Goal: Task Accomplishment & Management: Manage account settings

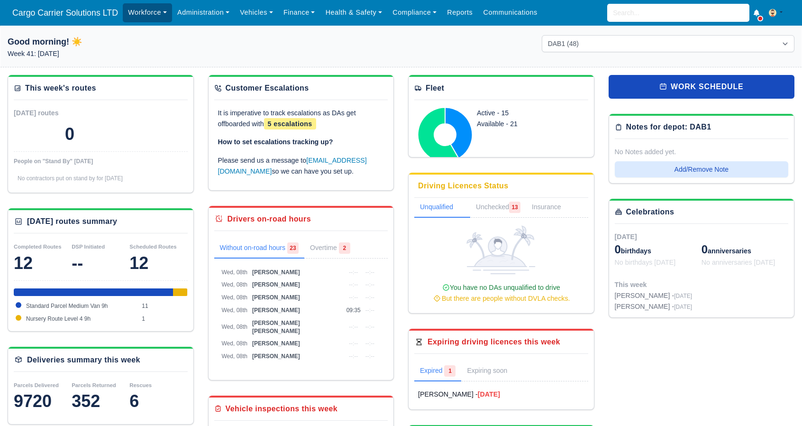
click at [131, 13] on link "Workforce" at bounding box center [147, 12] width 49 height 18
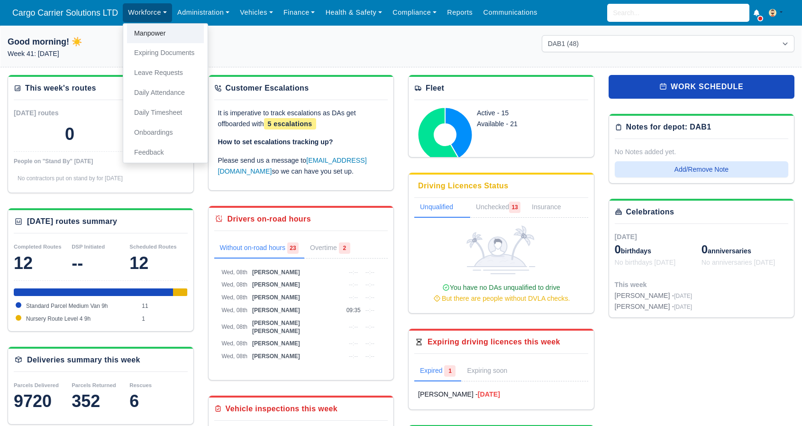
click at [138, 33] on link "Manpower" at bounding box center [165, 34] width 77 height 20
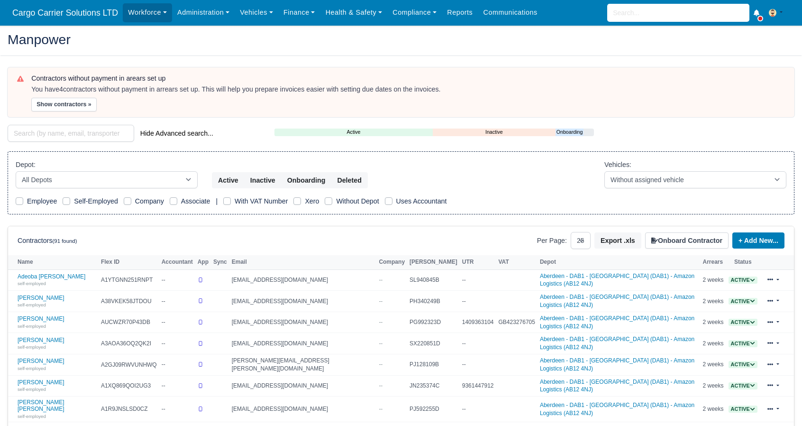
select select "25"
click at [47, 135] on input "search" at bounding box center [71, 133] width 127 height 17
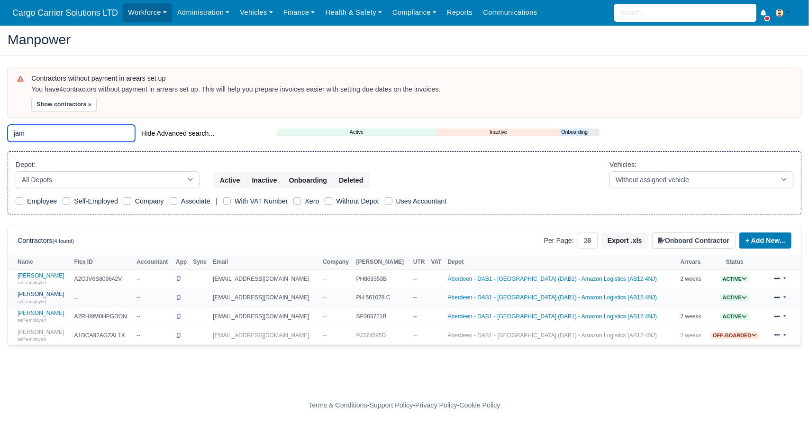
type input "jam"
click at [42, 291] on link "[PERSON_NAME] self-employed" at bounding box center [44, 298] width 52 height 14
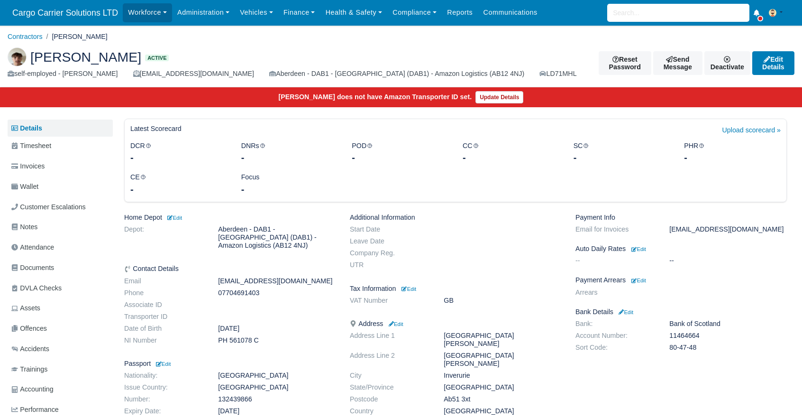
click at [235, 336] on dd "PH 561078 C" at bounding box center [277, 340] width 132 height 8
copy div "PH 561078 C"
click at [752, 68] on link "Edit Details" at bounding box center [773, 63] width 42 height 24
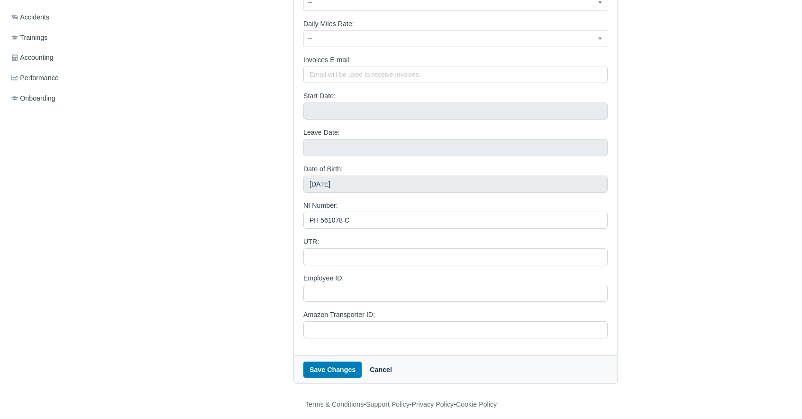
scroll to position [338, 0]
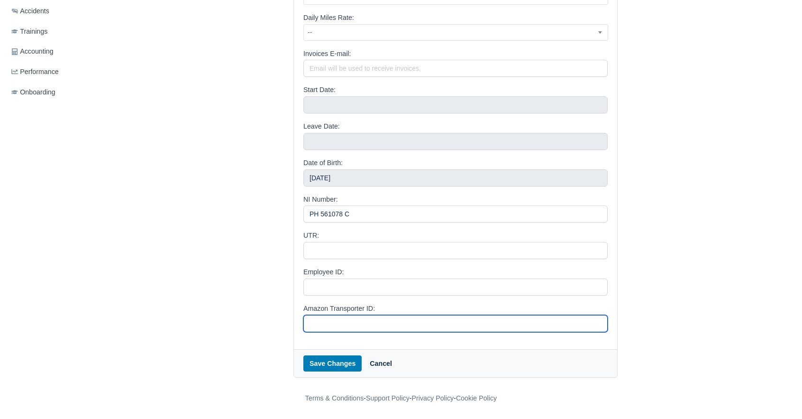
click at [329, 320] on input "Amazon Transporter ID:" at bounding box center [455, 323] width 304 height 17
paste input "A6K8M3XAZZ7BG"
type input "A6K8M3XAZZ7BG"
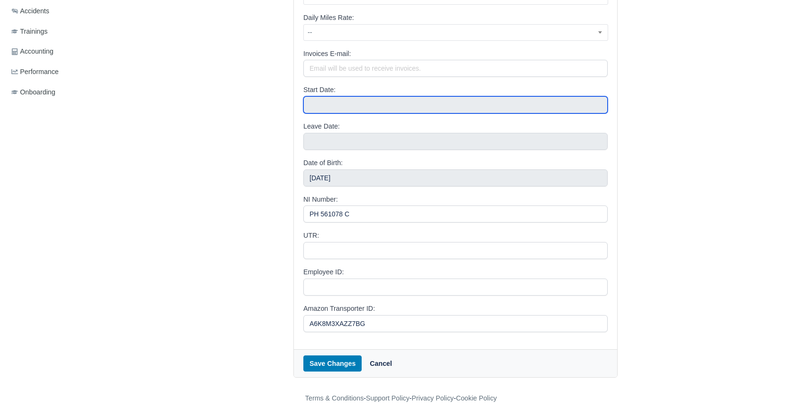
click at [346, 109] on input "text" at bounding box center [455, 104] width 304 height 17
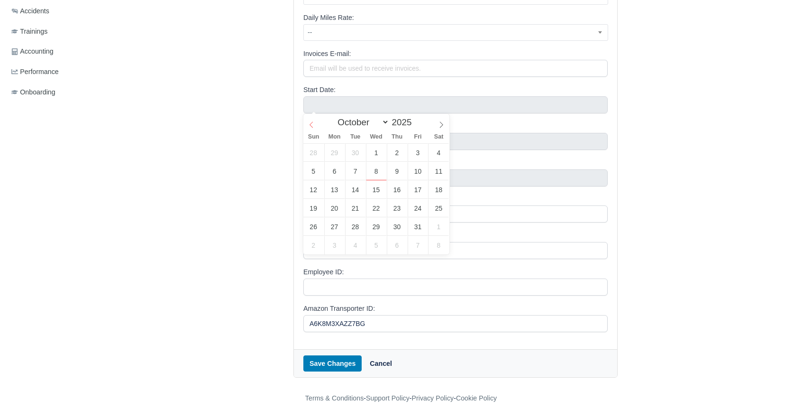
select select "8"
click at [311, 121] on span at bounding box center [311, 122] width 16 height 16
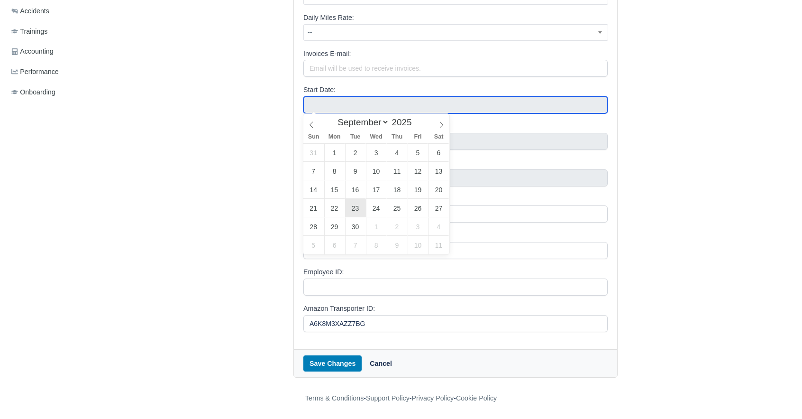
type input "September 23, 2025"
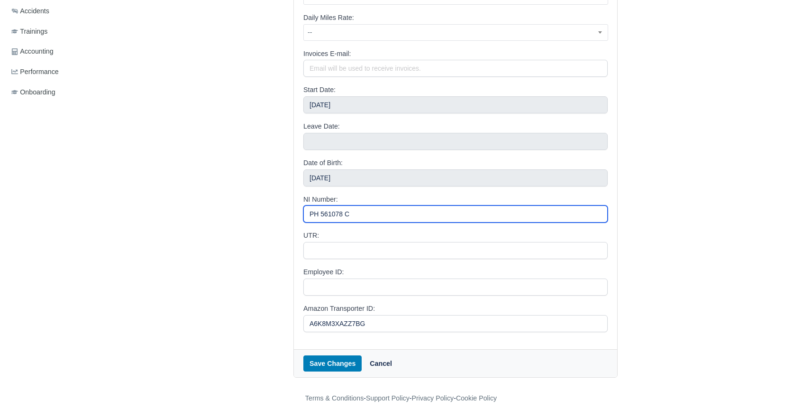
click at [350, 216] on input "PH 561078 C" at bounding box center [455, 213] width 304 height 17
click at [319, 213] on input "PH 561078C" at bounding box center [455, 213] width 304 height 17
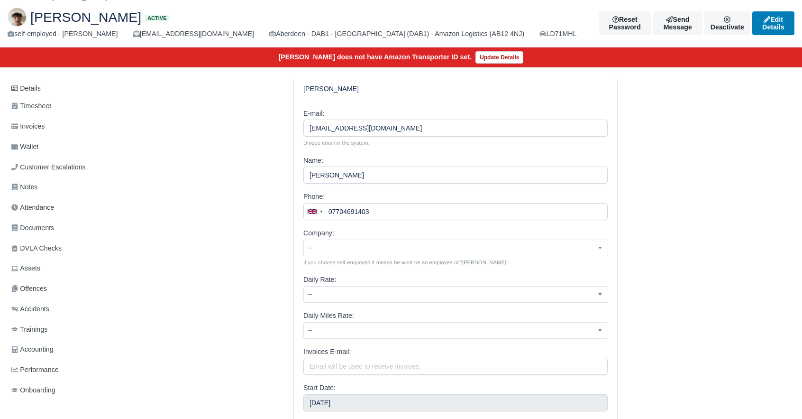
scroll to position [21, 0]
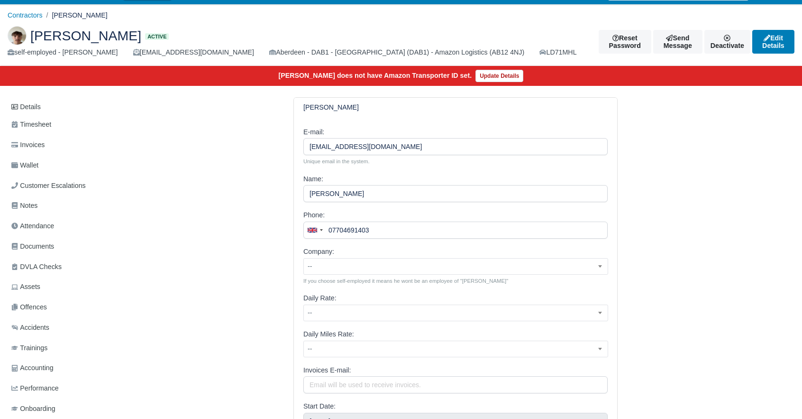
type input "PH561078C"
click at [369, 267] on span "--" at bounding box center [456, 266] width 304 height 12
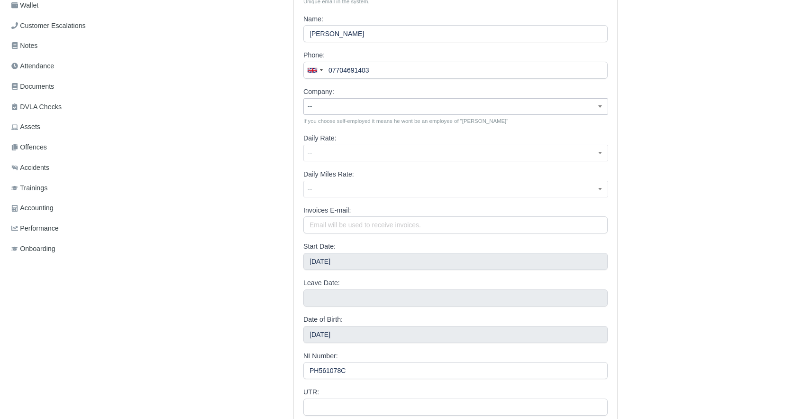
scroll to position [338, 0]
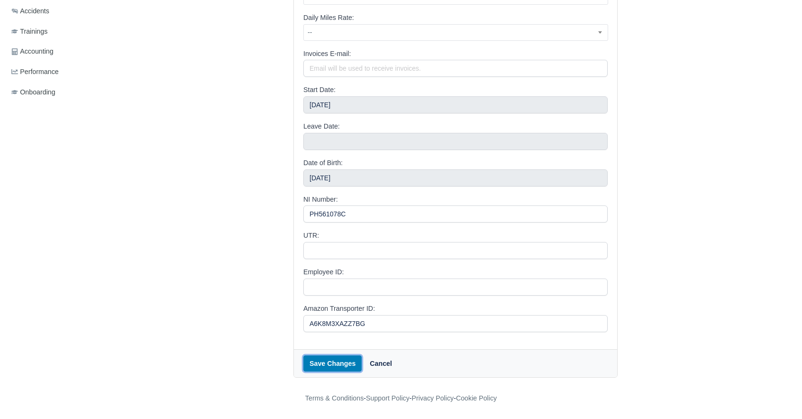
click at [329, 361] on button "Save Changes" at bounding box center [332, 363] width 58 height 16
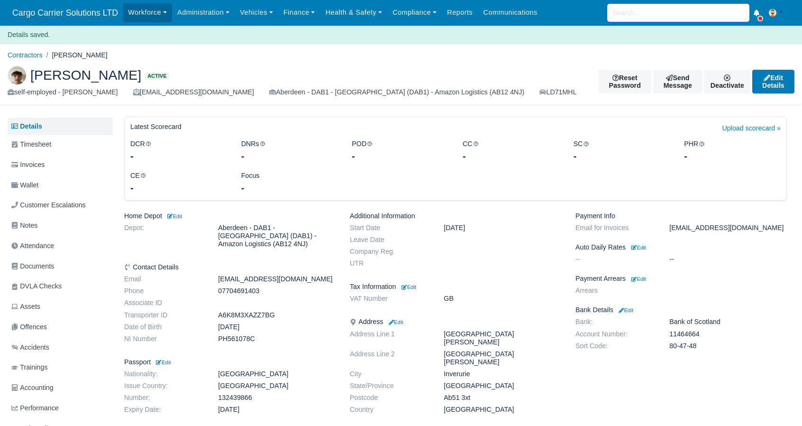
click at [675, 16] on input "search" at bounding box center [678, 13] width 142 height 18
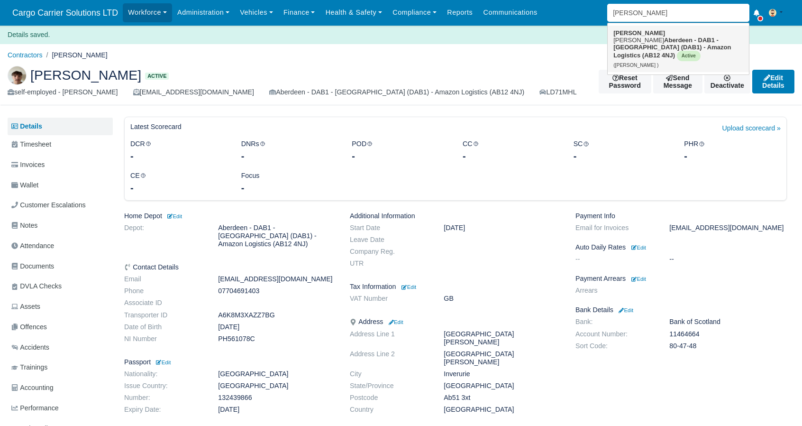
click at [644, 40] on strong "Aberdeen - DAB1 - [GEOGRAPHIC_DATA] (DAB1) - Amazon Logistics (AB12 4NJ)" at bounding box center [672, 48] width 118 height 22
type input "[PERSON_NAME]"
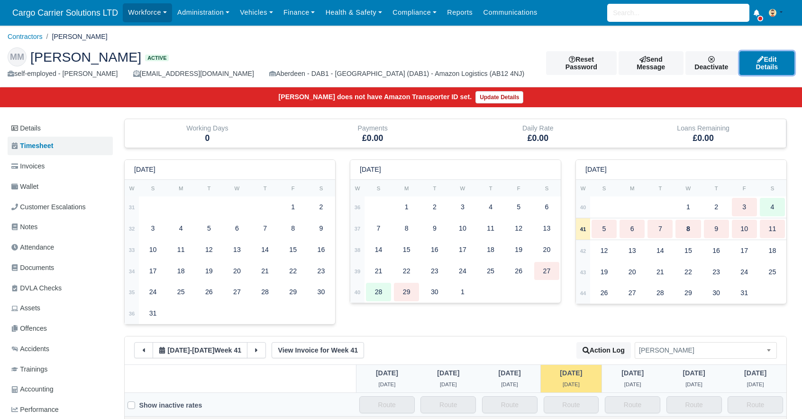
click at [774, 60] on link "Edit Details" at bounding box center [767, 63] width 55 height 24
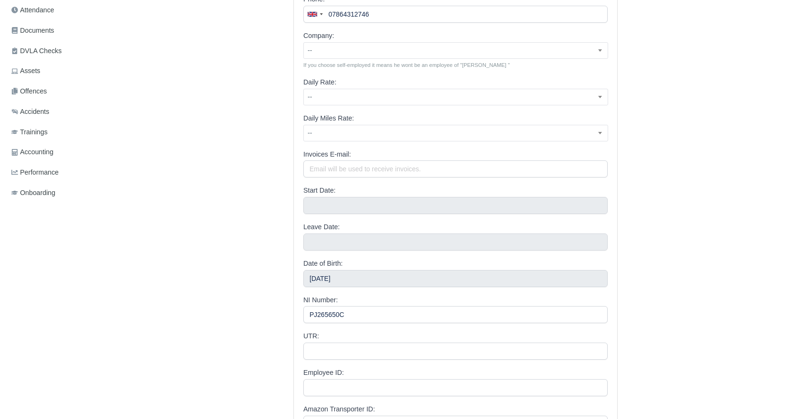
scroll to position [316, 0]
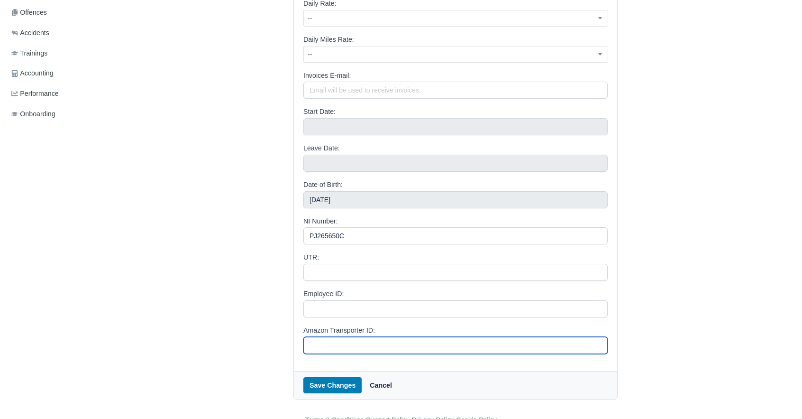
click at [325, 344] on input "Amazon Transporter ID:" at bounding box center [455, 345] width 304 height 17
paste input "A1O8S5JXTVESD3"
type input "A1O8S5JXTVESD3"
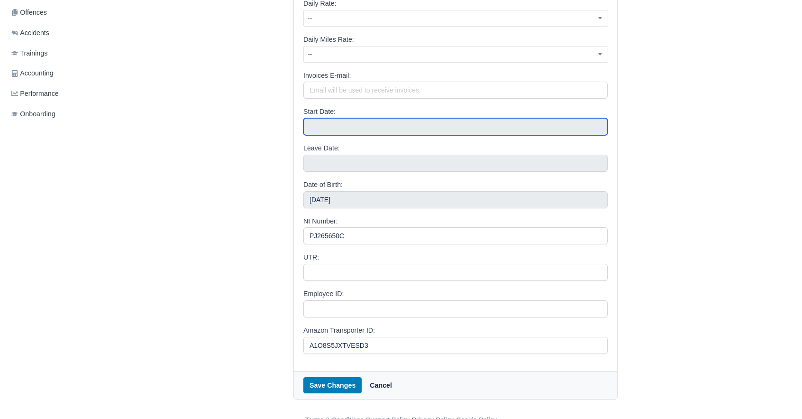
click at [343, 126] on input "text" at bounding box center [455, 126] width 304 height 17
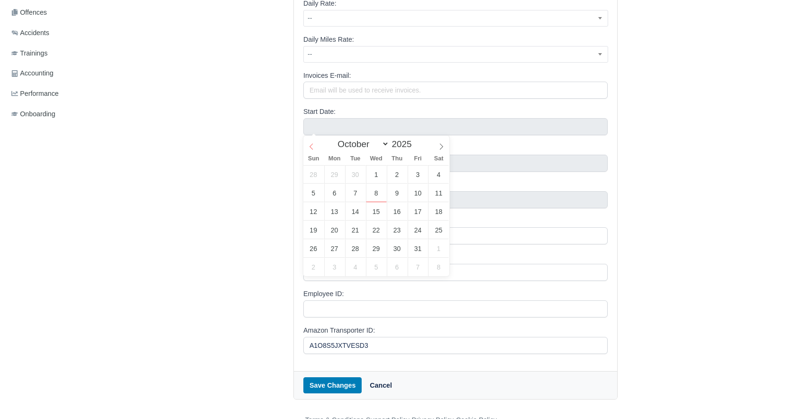
select select "8"
click at [311, 146] on icon at bounding box center [311, 146] width 7 height 7
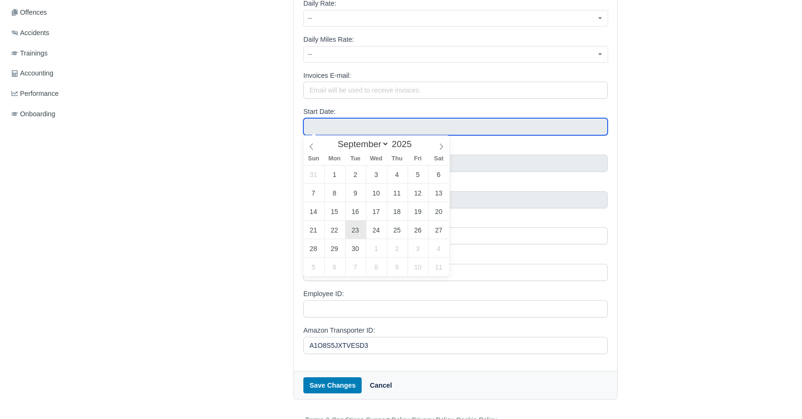
type input "September 23, 2025"
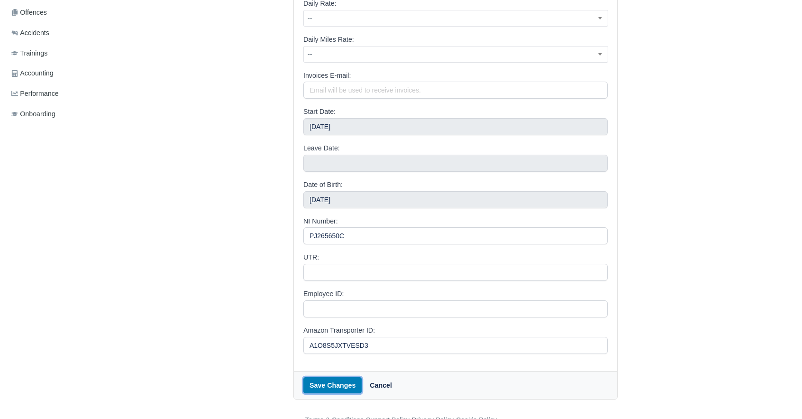
click at [337, 384] on button "Save Changes" at bounding box center [332, 385] width 58 height 16
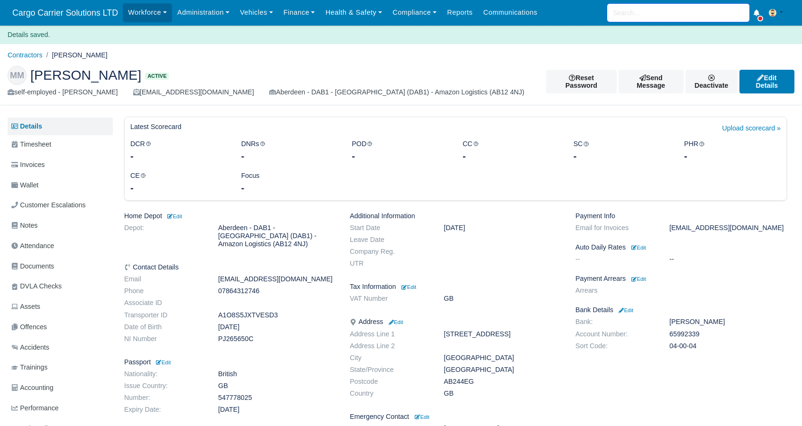
click at [634, 17] on input "search" at bounding box center [678, 13] width 142 height 18
type input "nat"
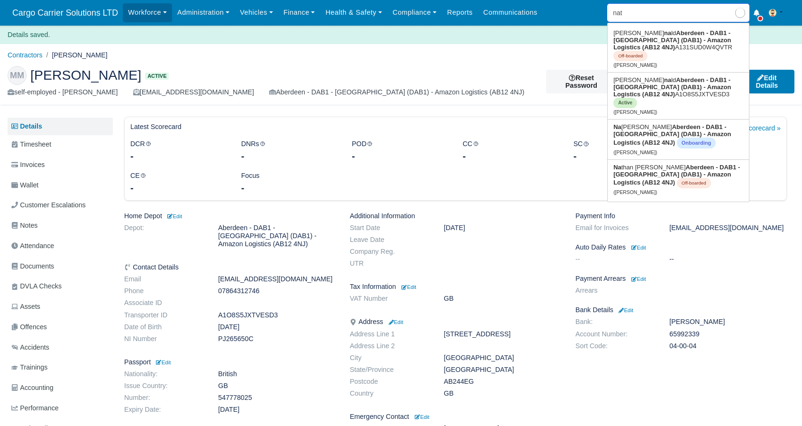
type input "natasha Urquhart"
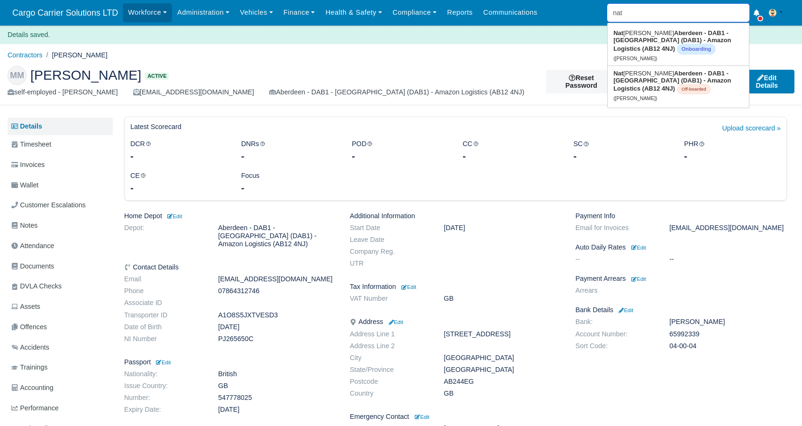
type input "nata"
type input "natasha Urquhart"
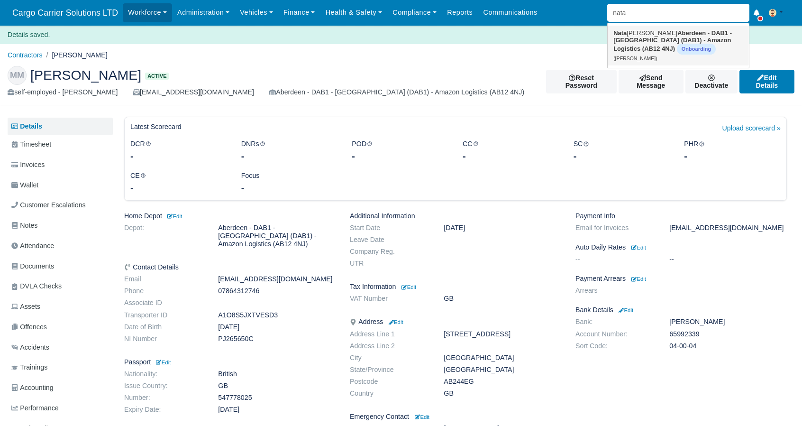
click at [677, 46] on span "Onboarding" at bounding box center [696, 49] width 39 height 11
type input "Natasha Urquhart"
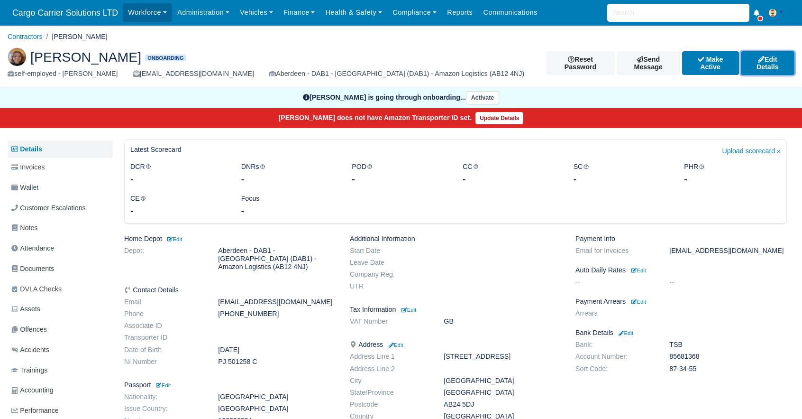
click at [756, 62] on link "Edit Details" at bounding box center [768, 63] width 54 height 24
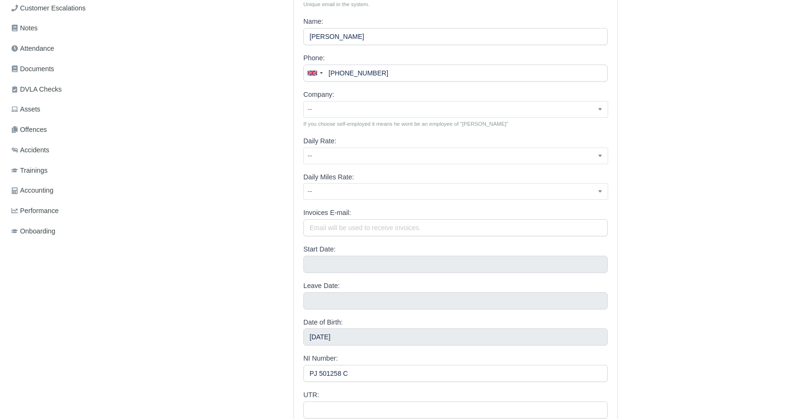
scroll to position [237, 0]
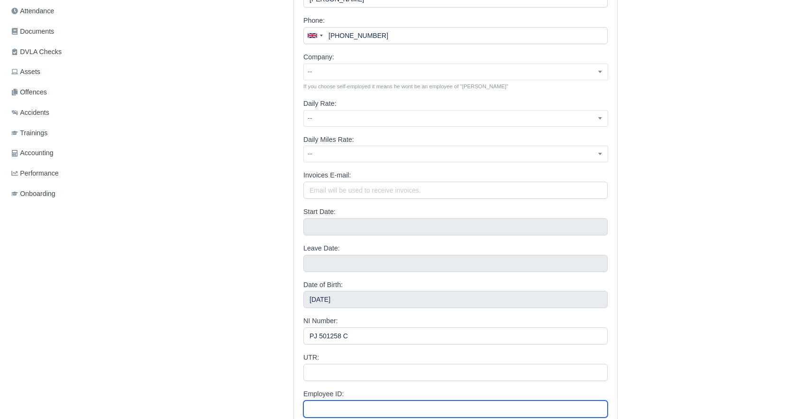
click at [321, 404] on input "Employee ID:" at bounding box center [455, 408] width 304 height 17
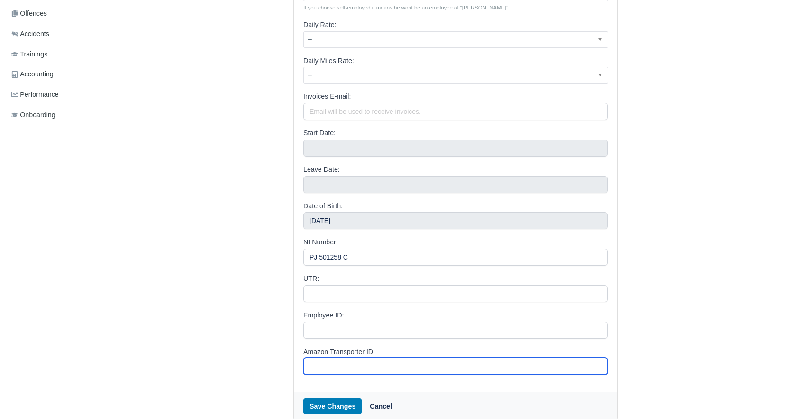
click at [327, 362] on input "Amazon Transporter ID:" at bounding box center [455, 365] width 304 height 17
paste input "A2VTTWY32D7GDW"
type input "A2VTTWY32D7GDW"
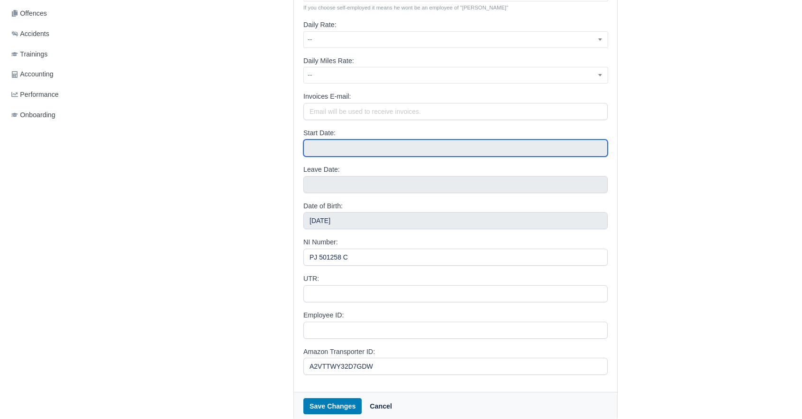
click at [374, 141] on input "text" at bounding box center [455, 147] width 304 height 17
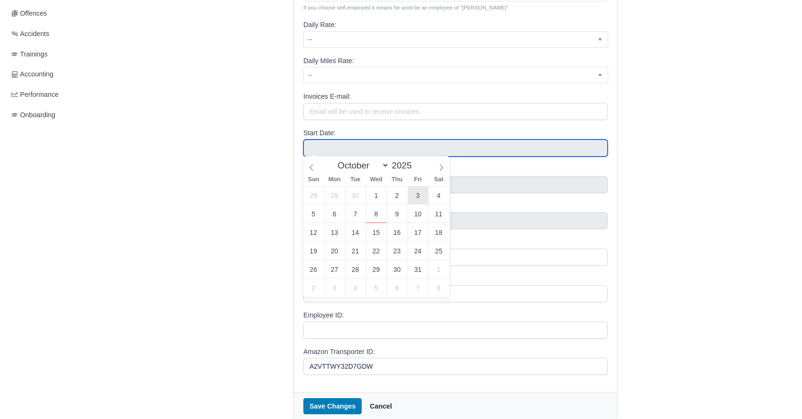
type input "October 3, 2025"
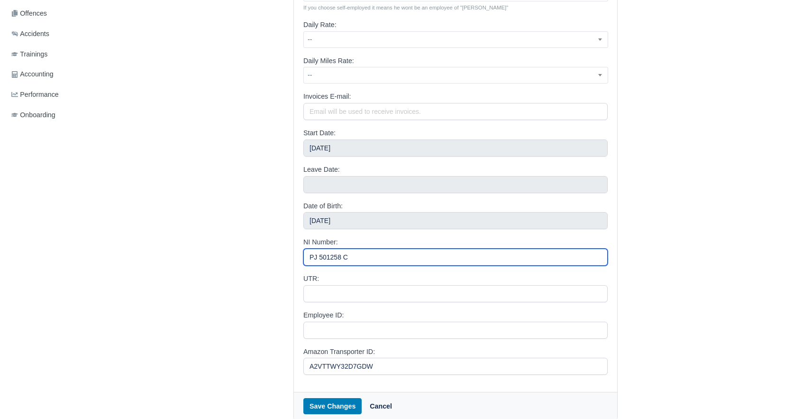
click at [339, 258] on input "PJ 501258 C" at bounding box center [455, 256] width 304 height 17
click at [318, 255] on input "PJ 501258C" at bounding box center [455, 256] width 304 height 17
type input "PJ501258C"
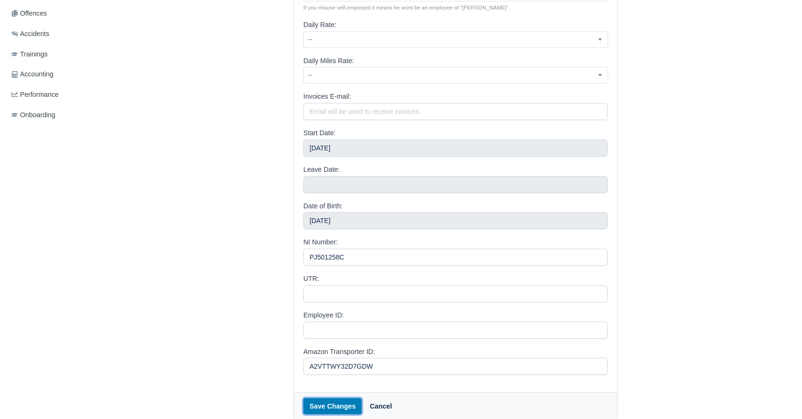
click at [337, 402] on button "Save Changes" at bounding box center [332, 406] width 58 height 16
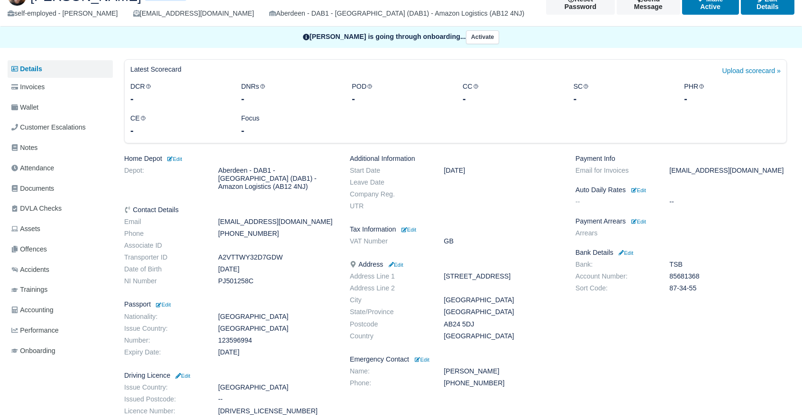
scroll to position [160, 0]
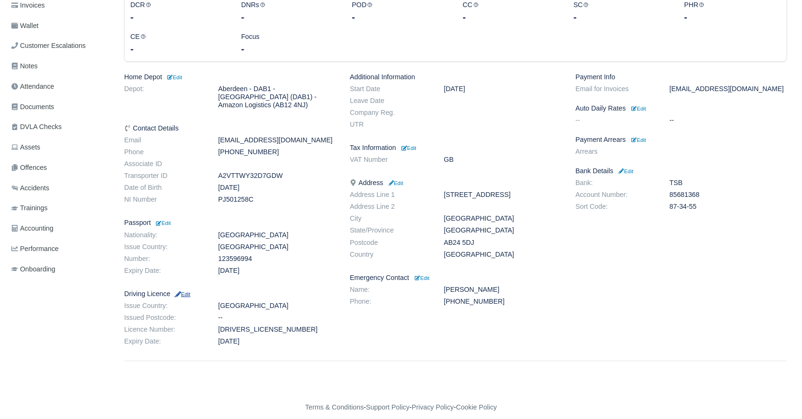
click at [187, 291] on small "Edit" at bounding box center [182, 294] width 16 height 6
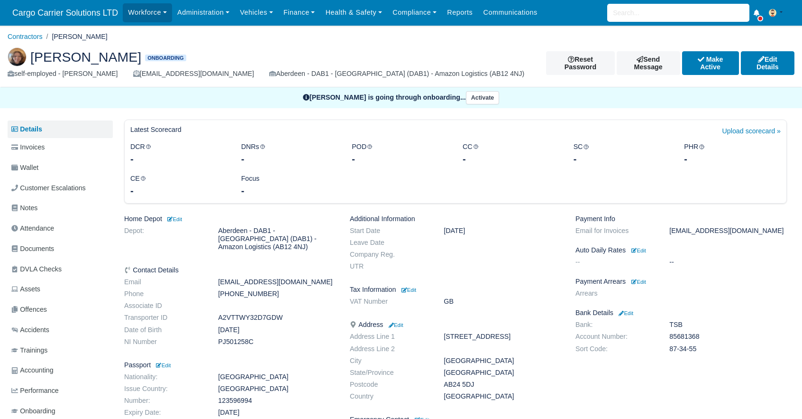
scroll to position [142, 0]
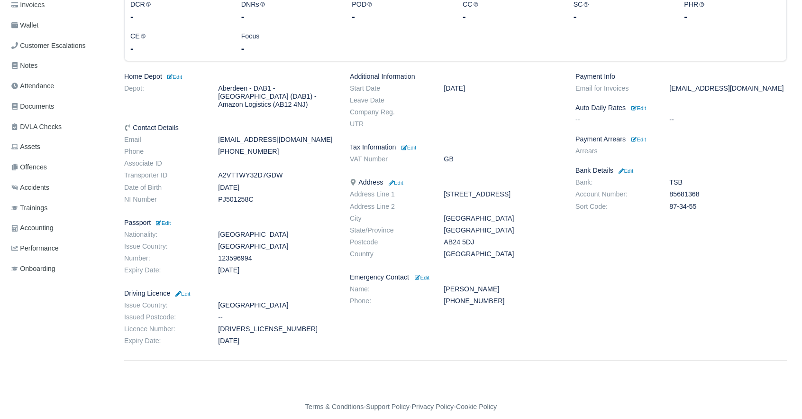
click at [464, 239] on dd "AB24 5DJ" at bounding box center [503, 242] width 132 height 8
copy dl "AB24 5DJ"
click at [185, 291] on small "Edit" at bounding box center [182, 294] width 16 height 6
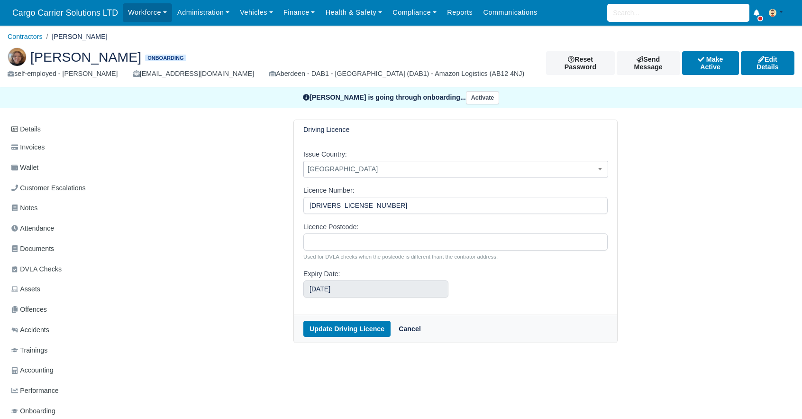
click at [373, 167] on span "[GEOGRAPHIC_DATA]" at bounding box center [456, 169] width 304 height 12
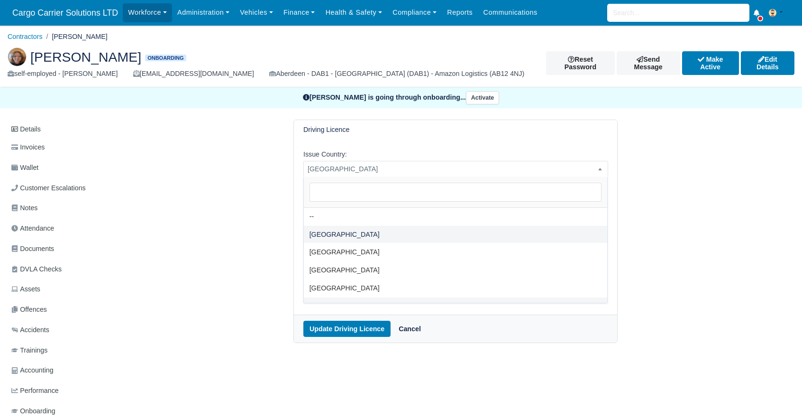
select select "[GEOGRAPHIC_DATA]"
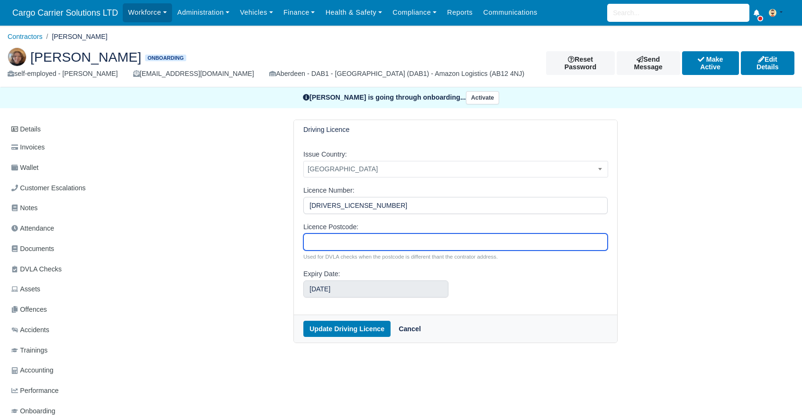
click at [337, 234] on input "Licence Postcode:" at bounding box center [455, 241] width 304 height 17
paste input "AB24 5DJ"
type input "AB24 5DJ"
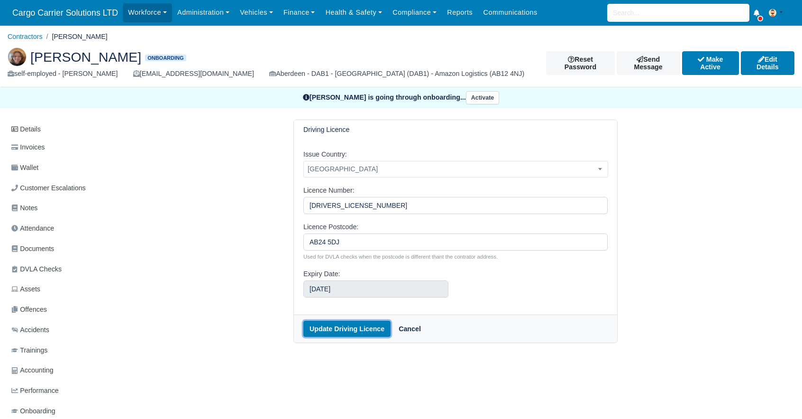
click at [339, 326] on button "Update Driving Licence" at bounding box center [346, 328] width 87 height 16
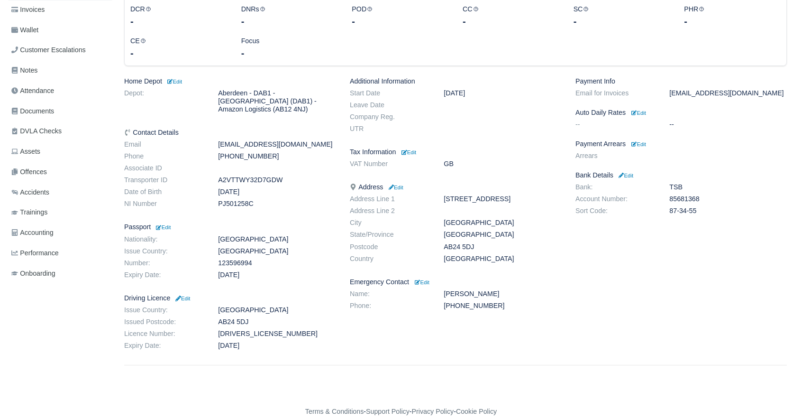
scroll to position [158, 0]
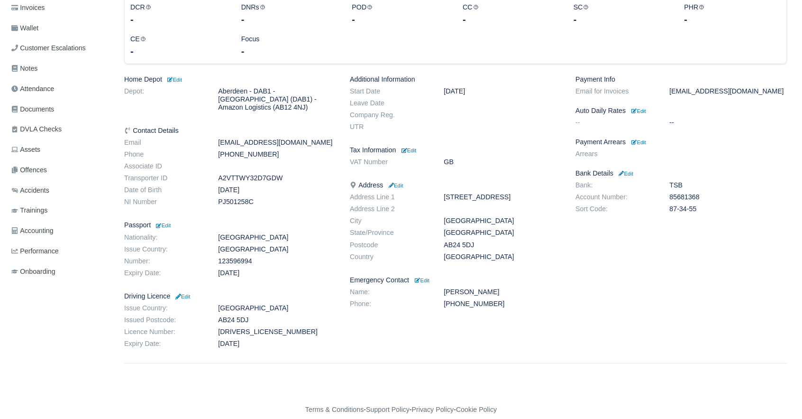
click at [229, 174] on dd "A2VTTWY32D7GDW" at bounding box center [277, 178] width 132 height 8
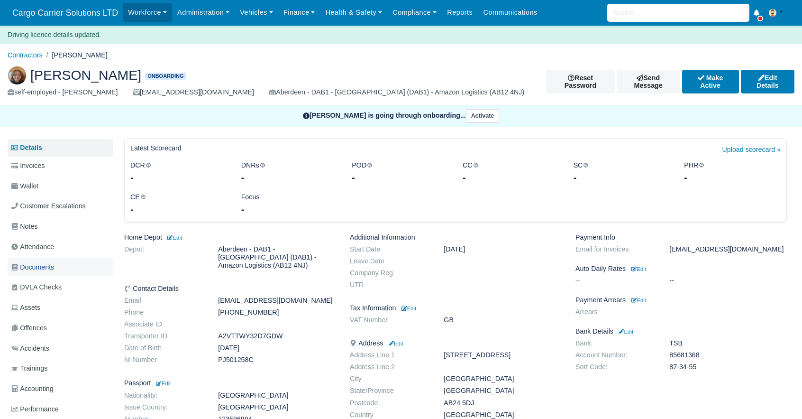
click at [53, 268] on span "Documents" at bounding box center [32, 267] width 43 height 11
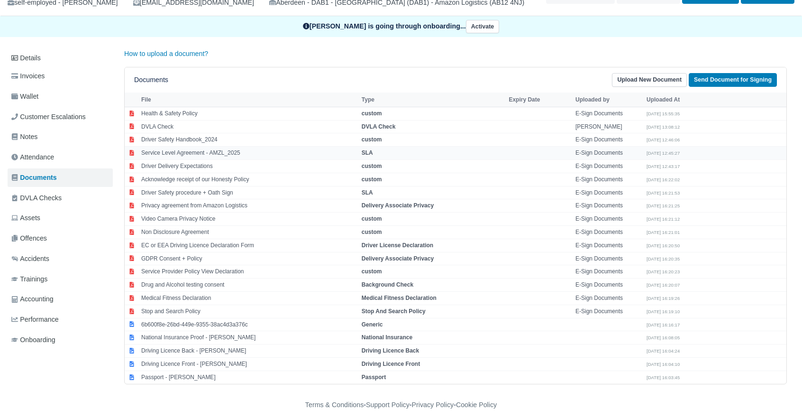
scroll to position [73, 0]
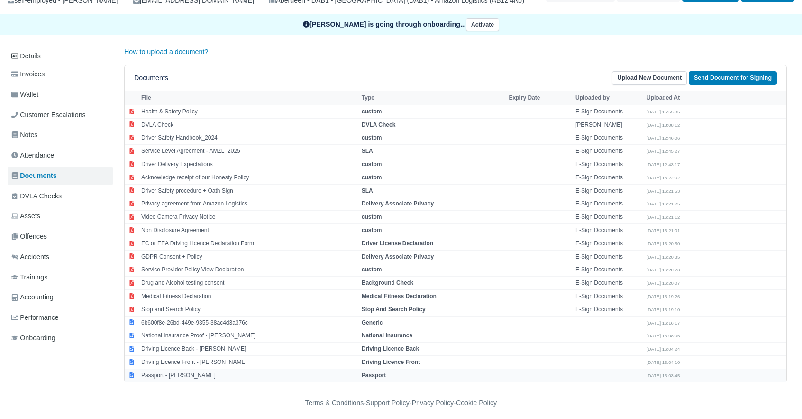
click at [248, 368] on td "Passport - Natasha Urquhart" at bounding box center [249, 374] width 220 height 13
select select "passport"
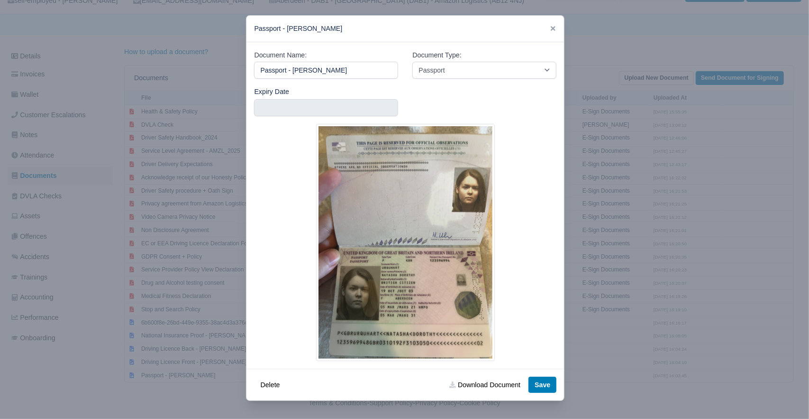
click at [379, 288] on img at bounding box center [405, 242] width 179 height 237
click at [466, 384] on link "Download Document" at bounding box center [484, 384] width 83 height 16
click at [551, 28] on icon at bounding box center [553, 28] width 5 height 5
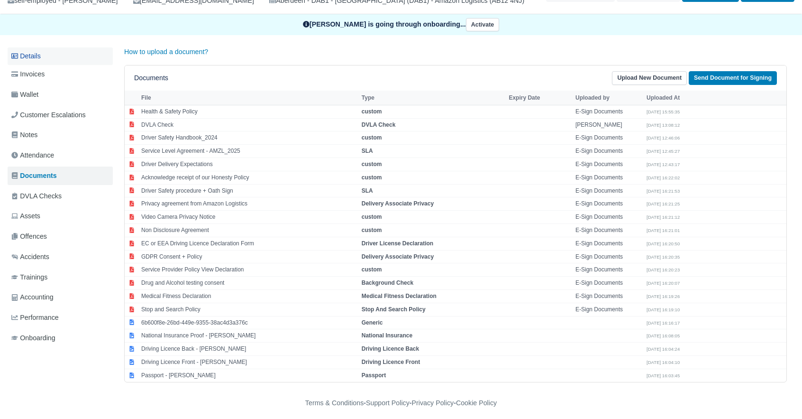
click at [56, 59] on link "Details" at bounding box center [60, 56] width 105 height 18
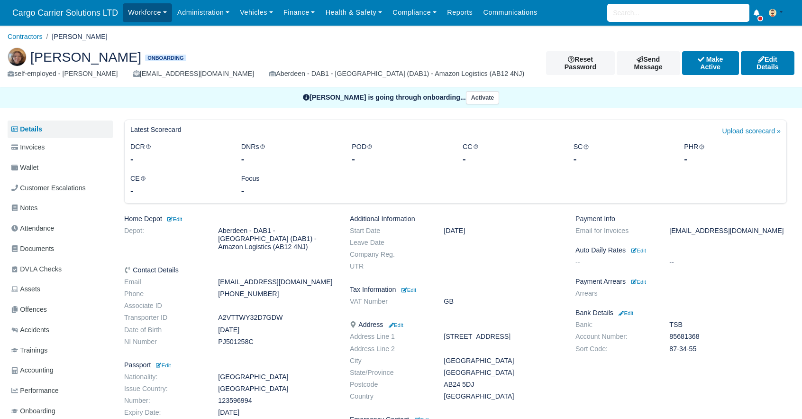
click at [140, 16] on link "Workforce" at bounding box center [147, 12] width 49 height 18
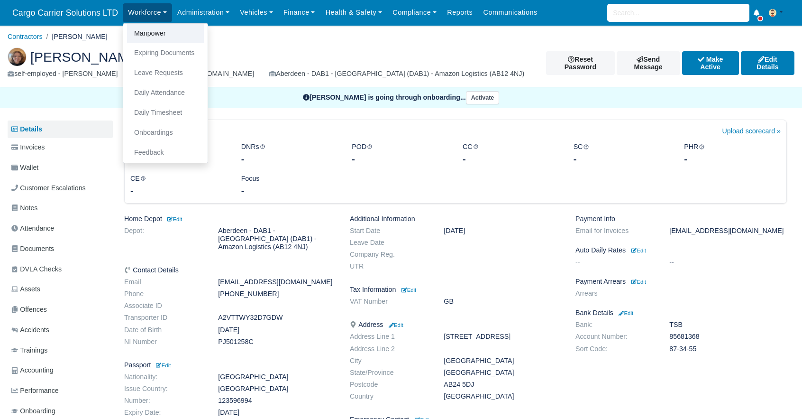
click at [136, 36] on link "Manpower" at bounding box center [165, 34] width 77 height 20
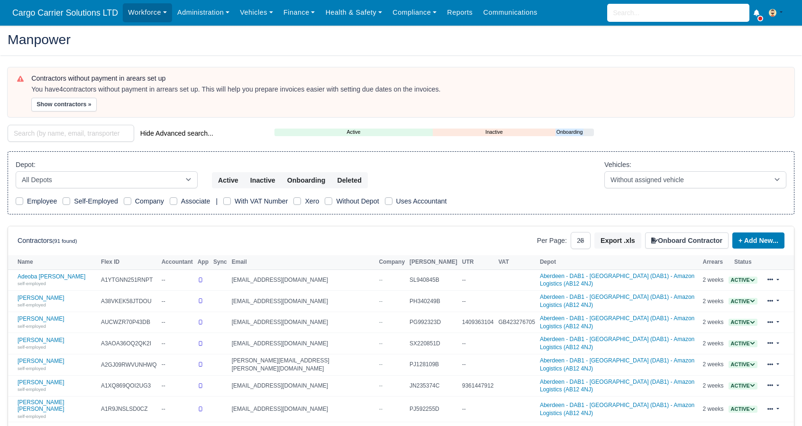
select select "25"
click at [666, 16] on input "search" at bounding box center [678, 13] width 142 height 18
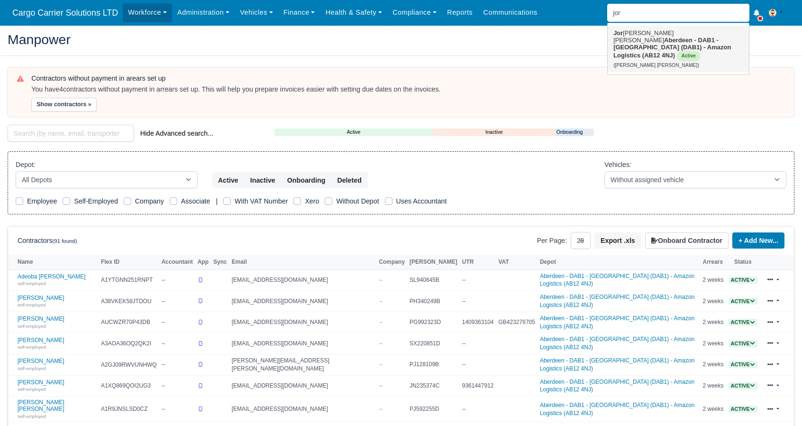
click at [656, 38] on strong "Aberdeen - DAB1 - [GEOGRAPHIC_DATA] (DAB1) - Amazon Logistics (AB12 4NJ)" at bounding box center [672, 48] width 118 height 22
type input "Jordan Ross Palmer"
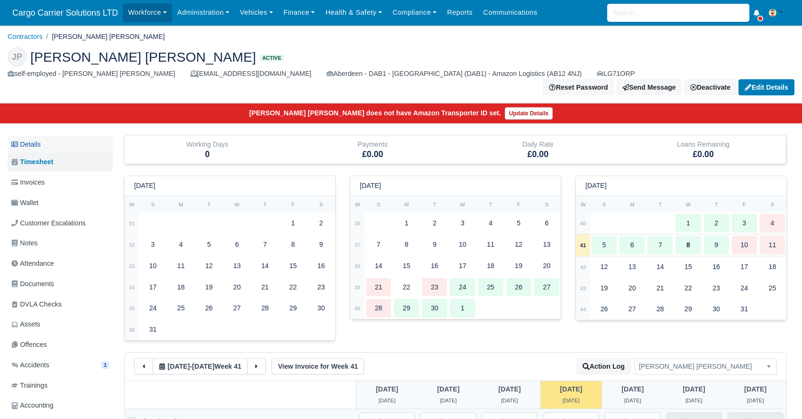
click at [45, 136] on link "Details" at bounding box center [60, 145] width 105 height 18
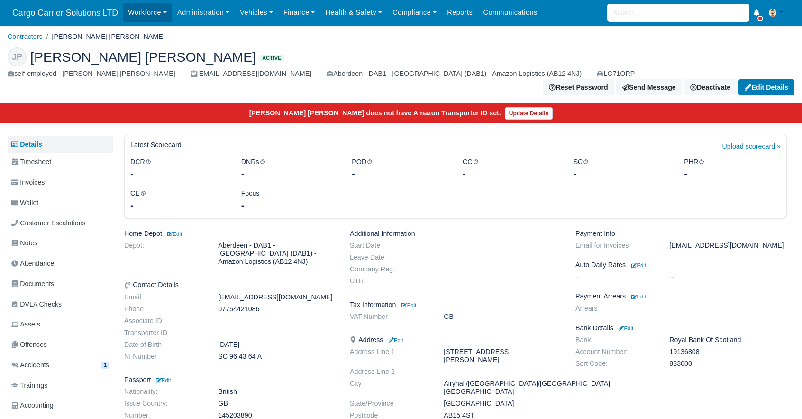
click at [247, 352] on dd "SC 96 43 64 A" at bounding box center [277, 356] width 132 height 8
copy div "SC 96 43 64 A"
click at [636, 15] on input "search" at bounding box center [678, 13] width 142 height 18
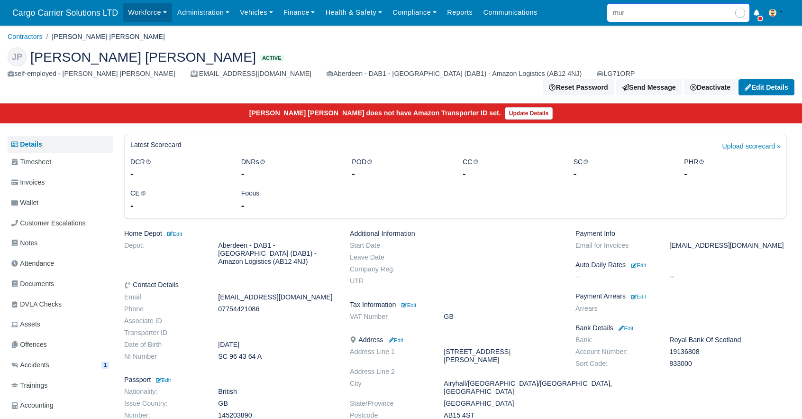
type input "murr"
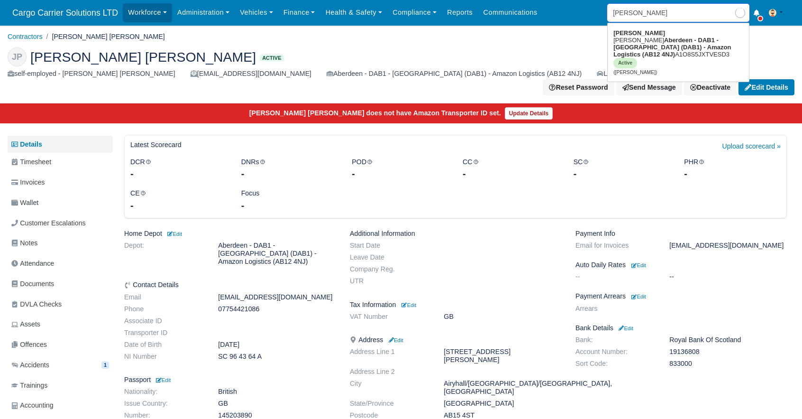
type input "murray McDonald"
click at [645, 37] on strong "Aberdeen - DAB1 - Aberdeen (DAB1) - Amazon Logistics (AB12 4NJ)" at bounding box center [672, 47] width 118 height 21
type input "Murray McDonald"
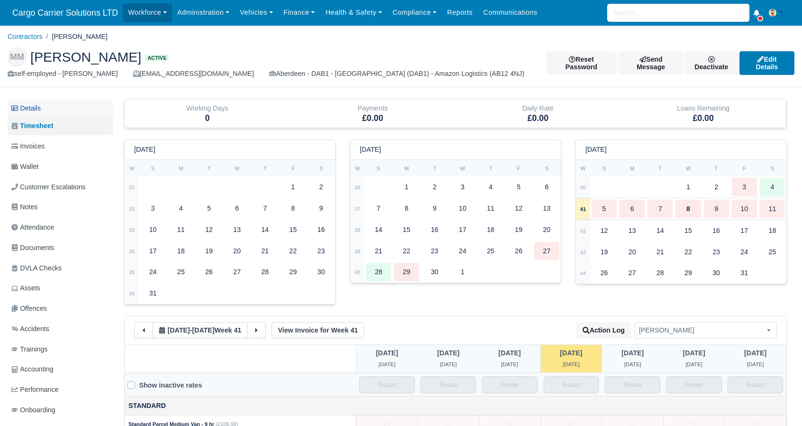
click at [34, 107] on link "Details" at bounding box center [60, 109] width 105 height 18
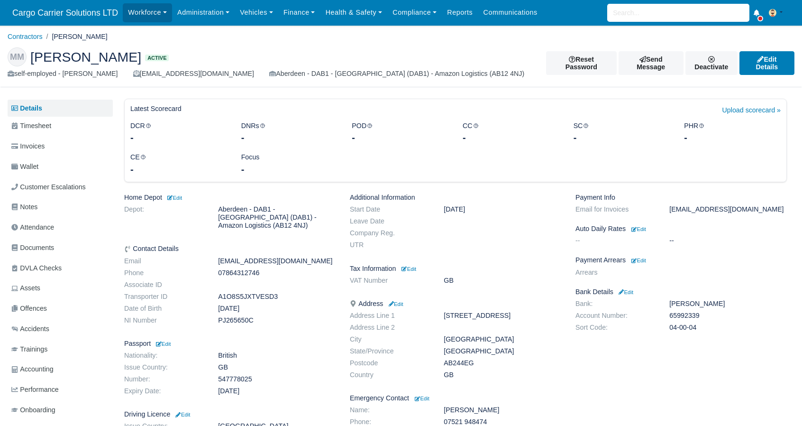
click at [106, 53] on span "[PERSON_NAME]" at bounding box center [85, 56] width 111 height 13
drag, startPoint x: 142, startPoint y: 55, endPoint x: 79, endPoint y: 55, distance: 63.5
click at [79, 55] on h2 "MM [PERSON_NAME] Active" at bounding box center [270, 56] width 524 height 19
copy span "[PERSON_NAME]"
click at [231, 316] on dd "PJ265650C" at bounding box center [277, 320] width 132 height 8
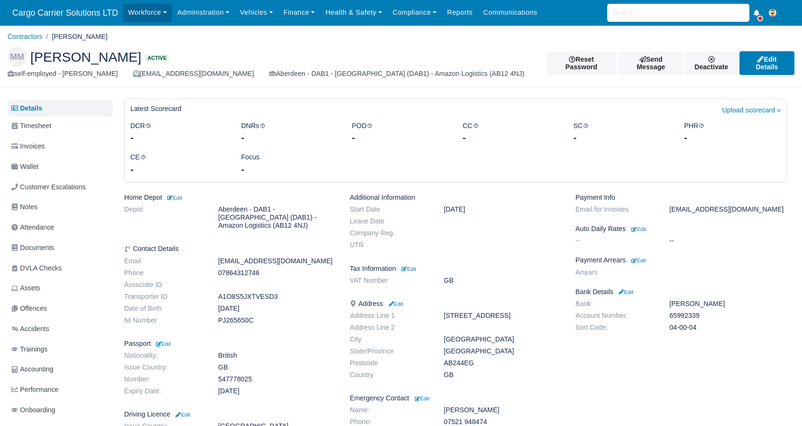
click at [231, 316] on dd "PJ265650C" at bounding box center [277, 320] width 132 height 8
copy dd "PJ265650C"
click at [637, 11] on input "search" at bounding box center [678, 13] width 142 height 18
type input "[PERSON_NAME]"
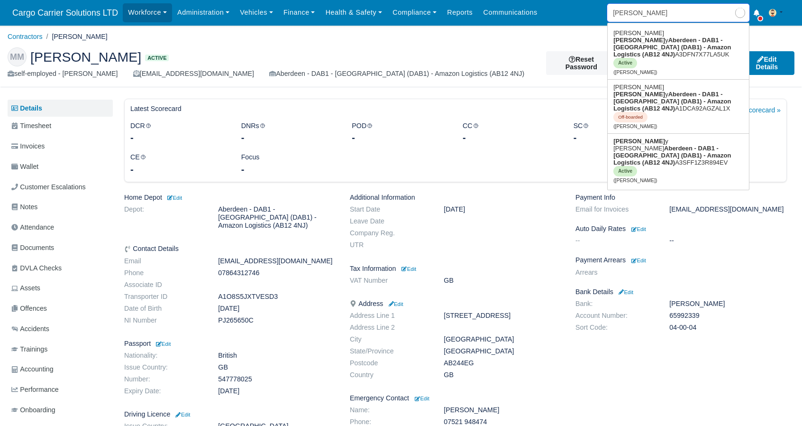
type input "[PERSON_NAME]"
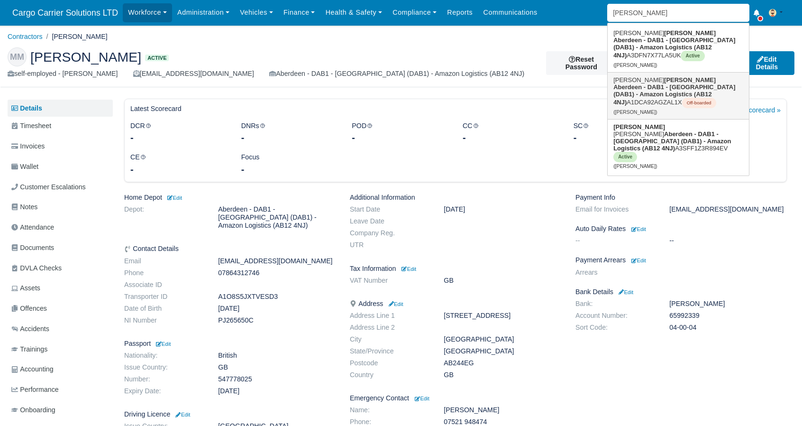
click at [647, 75] on link "[PERSON_NAME] Aberdeen - DAB1 - [GEOGRAPHIC_DATA] (DAB1) - Amazon Logistics (AB…" at bounding box center [678, 96] width 141 height 46
type input "[PERSON_NAME]"
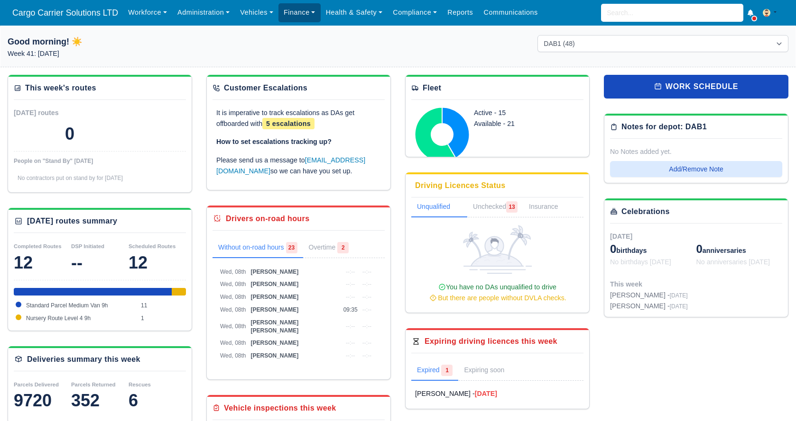
click at [290, 9] on link "Finance" at bounding box center [299, 12] width 42 height 18
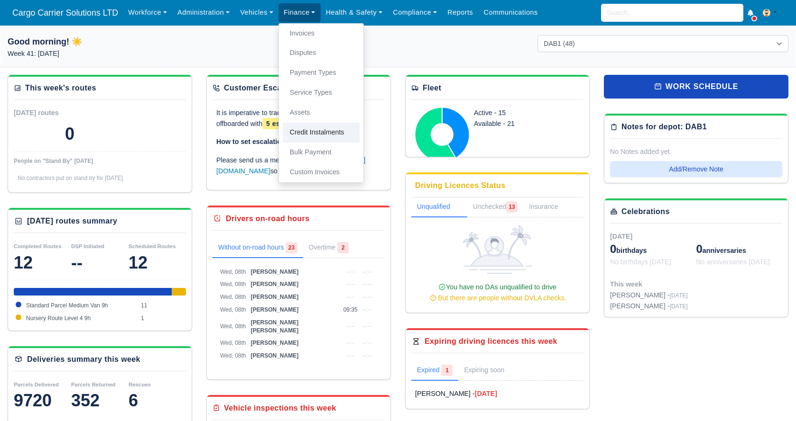
click at [314, 126] on link "Credit Instalments" at bounding box center [321, 133] width 77 height 20
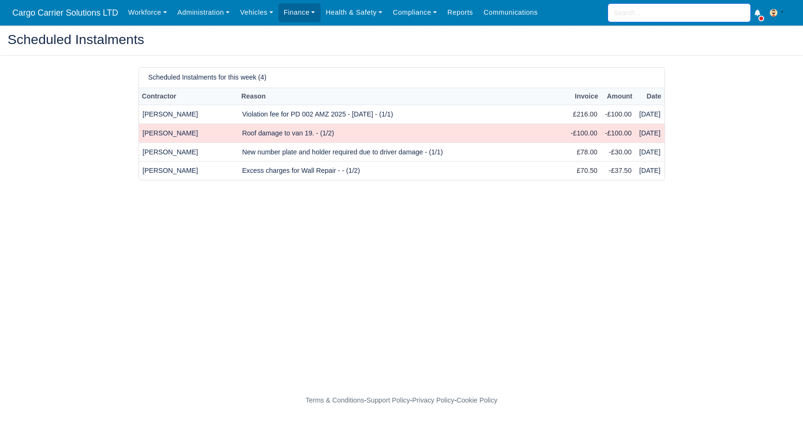
click at [639, 12] on input "search" at bounding box center [679, 13] width 142 height 18
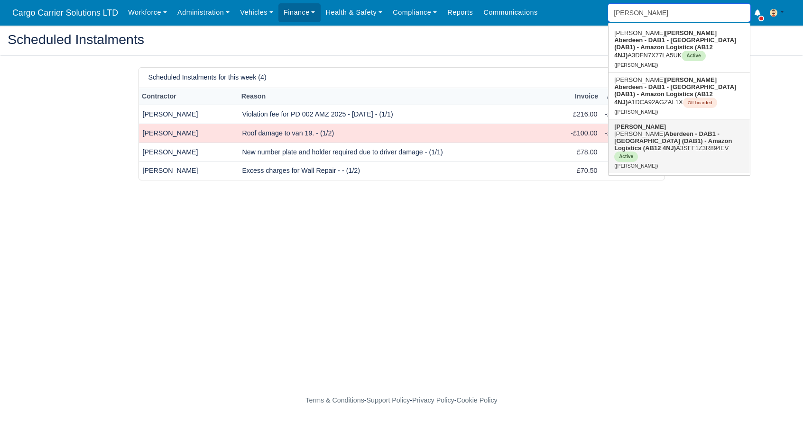
type input "[PERSON_NAME]"
click at [559, 207] on main "Scheduled Instalments Scheduled Instalments for this week (4) Contractor Reason…" at bounding box center [401, 208] width 803 height 343
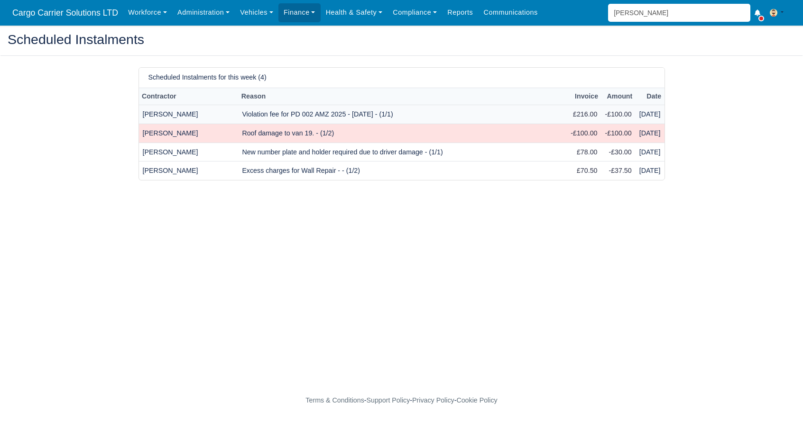
drag, startPoint x: 417, startPoint y: 114, endPoint x: 240, endPoint y: 114, distance: 176.8
click at [240, 114] on tr "Kelly Compton Violation fee for PD 002 AMZ 2025 - 01/10/2025 - (1/1) £216.00 -£…" at bounding box center [401, 114] width 525 height 19
copy tr "Violation fee for PD 002 AMZ 2025 - 01/10/2025 - (1/1)"
drag, startPoint x: 455, startPoint y: 150, endPoint x: 248, endPoint y: 153, distance: 206.7
click at [248, 153] on td "New number plate and holder required due to driver damage - (1/1)" at bounding box center [402, 152] width 329 height 19
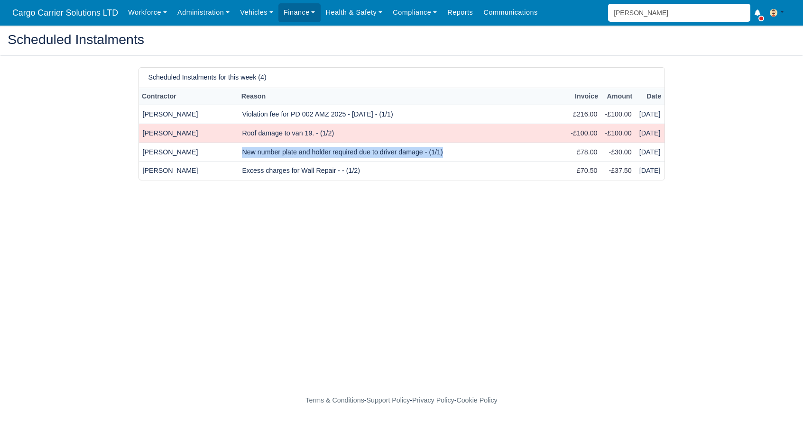
copy td "New number plate and holder required due to driver damage - (1/1)"
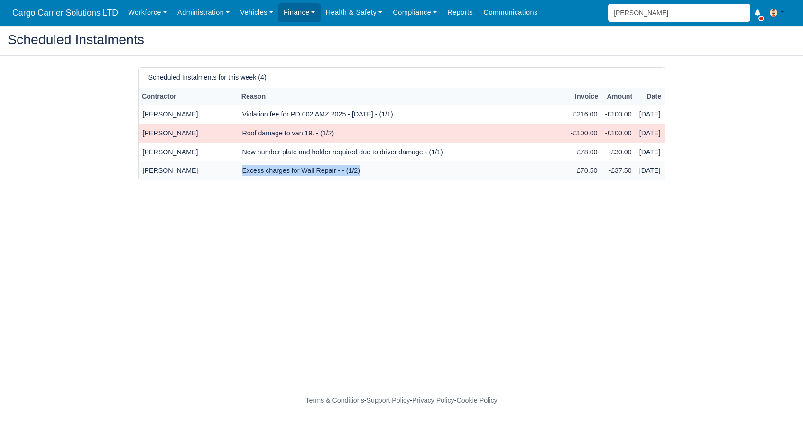
drag, startPoint x: 366, startPoint y: 172, endPoint x: 248, endPoint y: 167, distance: 118.1
click at [248, 167] on td "Excess charges for Wall Repair - - (1/2)" at bounding box center [402, 171] width 329 height 18
copy td "Excess charges for Wall Repair - - (1/2)"
click at [346, 119] on td "Violation fee for PD 002 AMZ 2025 - 01/10/2025 - (1/1)" at bounding box center [402, 114] width 329 height 19
drag, startPoint x: 418, startPoint y: 114, endPoint x: 250, endPoint y: 115, distance: 167.4
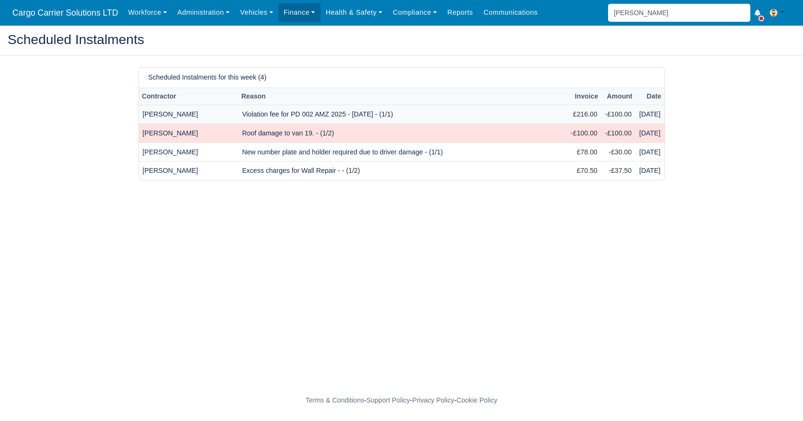
click at [250, 115] on td "Violation fee for PD 002 AMZ 2025 - 01/10/2025 - (1/1)" at bounding box center [402, 114] width 329 height 19
copy td "Violation fee for PD 002 AMZ 2025 - 01/10/2025 - (1/1)"
drag, startPoint x: 356, startPoint y: 134, endPoint x: 231, endPoint y: 134, distance: 124.7
click at [231, 134] on tr "Amanda Johnston Roof damage to van 19. - (1/2) -£100.00 -£100.00 Oct 11, 2025" at bounding box center [401, 133] width 525 height 19
copy tr "Roof damage to van 19. - (1/2)"
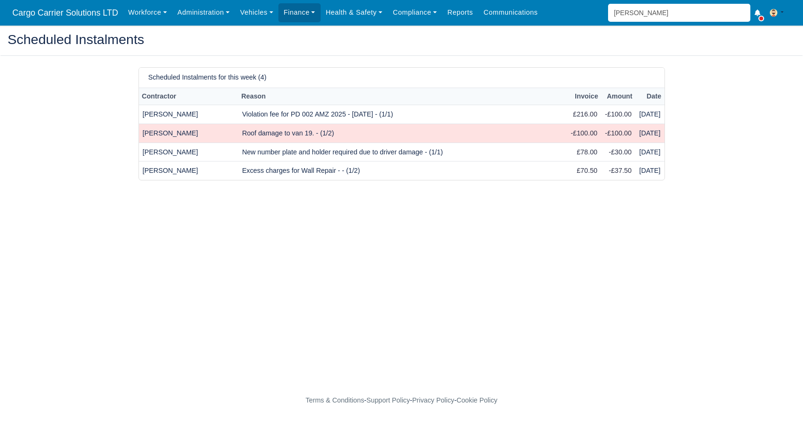
click at [789, 43] on h2 "Scheduled Instalments" at bounding box center [401, 39] width 787 height 13
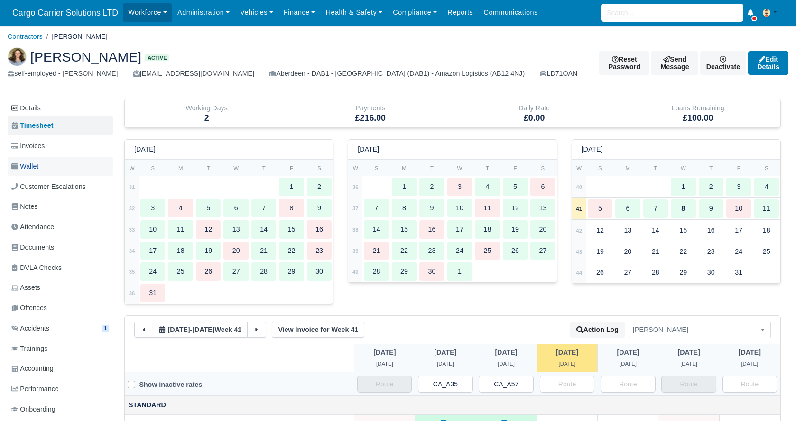
click at [38, 161] on span "Wallet" at bounding box center [24, 166] width 27 height 11
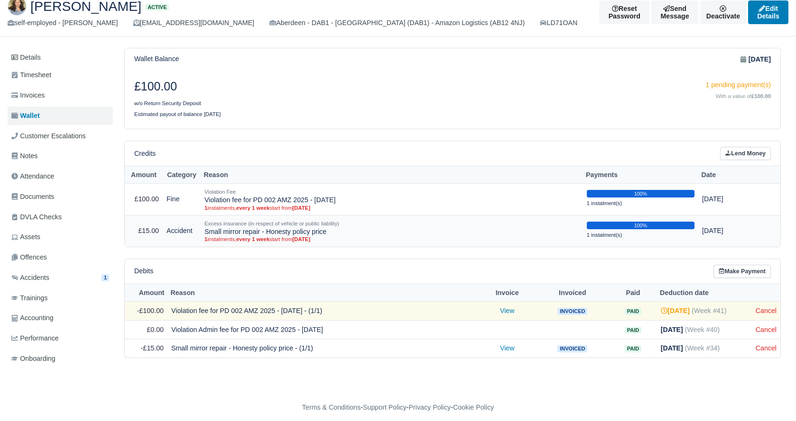
scroll to position [58, 0]
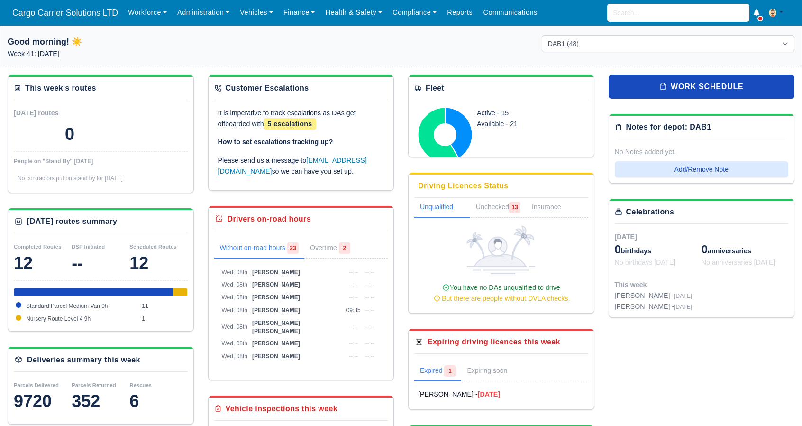
click at [145, 22] on div "Workforce Manpower Expiring Documents Leave Requests Daily Attendance Daily Tim…" at bounding box center [459, 13] width 672 height 26
click at [146, 14] on link "Workforce" at bounding box center [147, 12] width 49 height 18
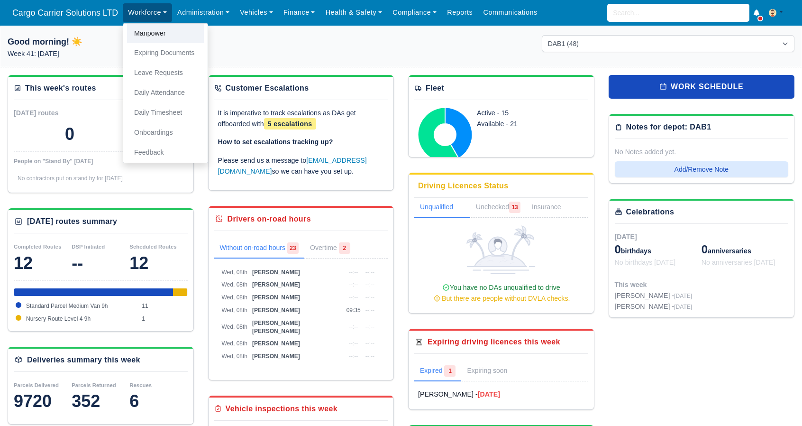
click at [154, 37] on link "Manpower" at bounding box center [165, 34] width 77 height 20
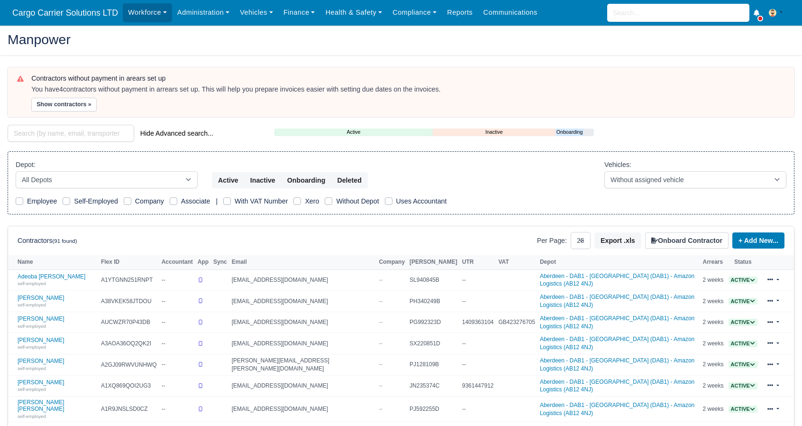
select select "25"
click at [622, 239] on button "Export .xls" at bounding box center [618, 240] width 47 height 16
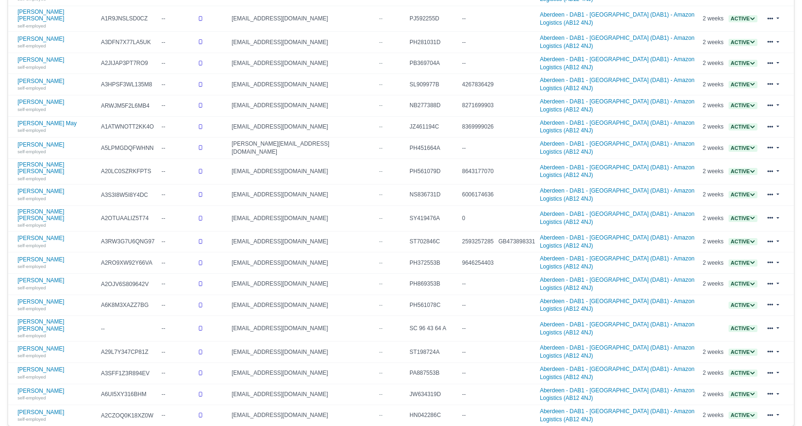
scroll to position [398, 0]
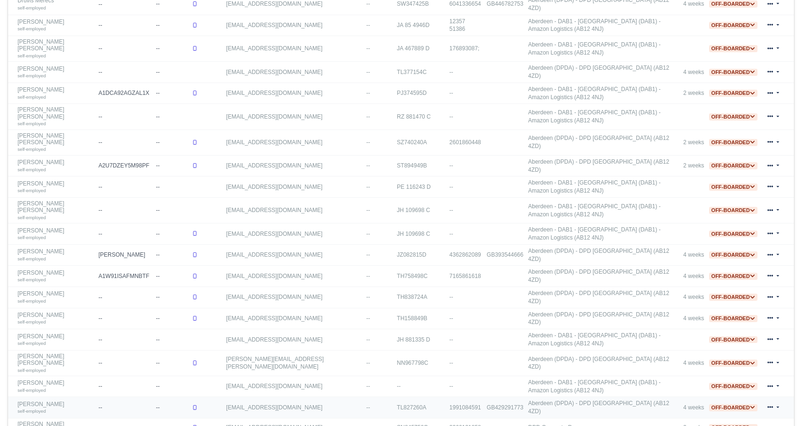
scroll to position [398, 0]
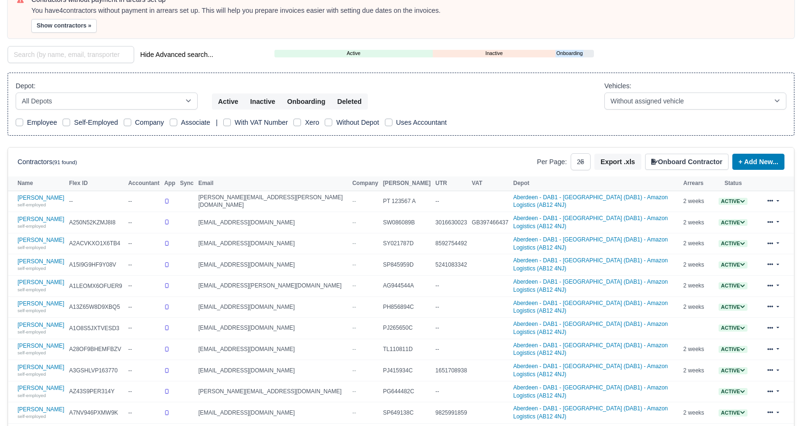
scroll to position [3, 0]
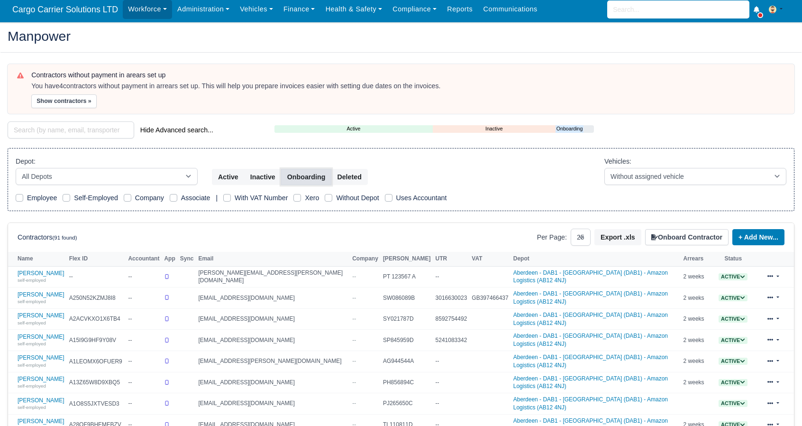
click at [309, 177] on button "Onboarding" at bounding box center [306, 177] width 51 height 16
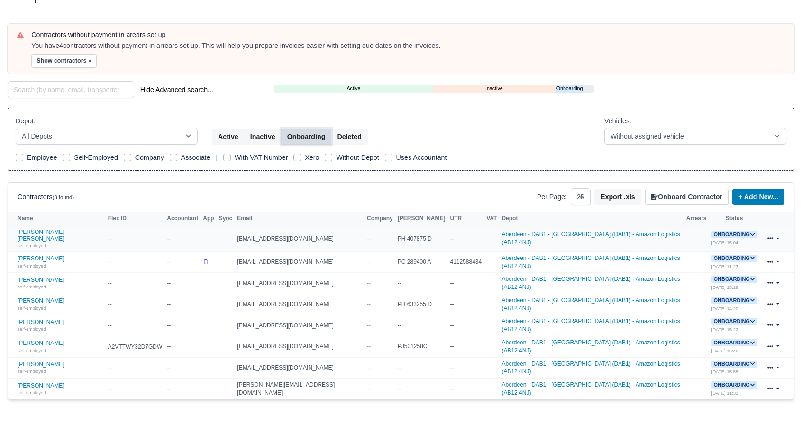
scroll to position [74, 0]
